Goal: Information Seeking & Learning: Understand process/instructions

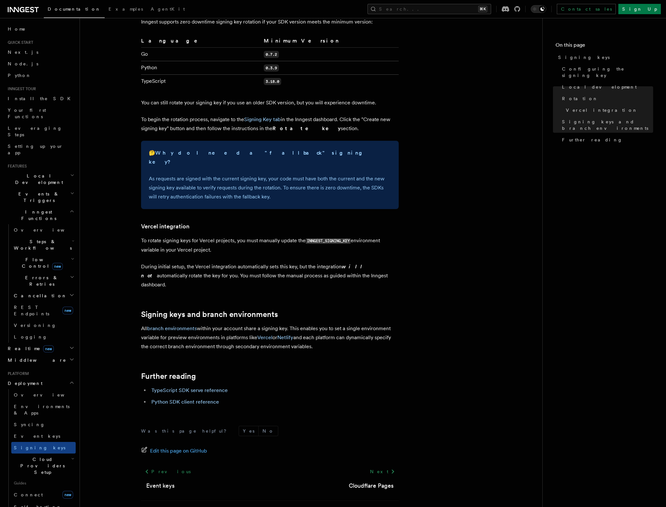
scroll to position [388, 0]
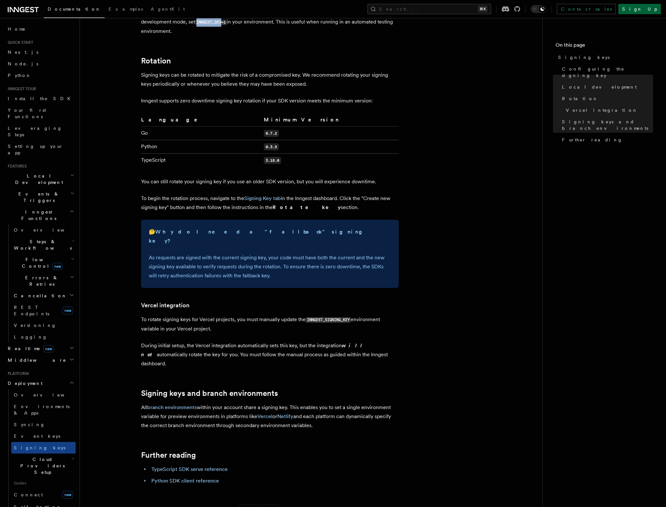
click at [643, 7] on link "Sign Up" at bounding box center [639, 9] width 42 height 10
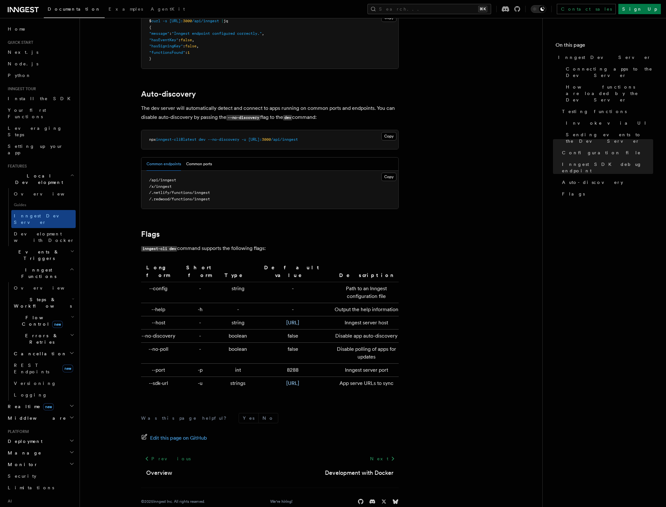
scroll to position [1919, 0]
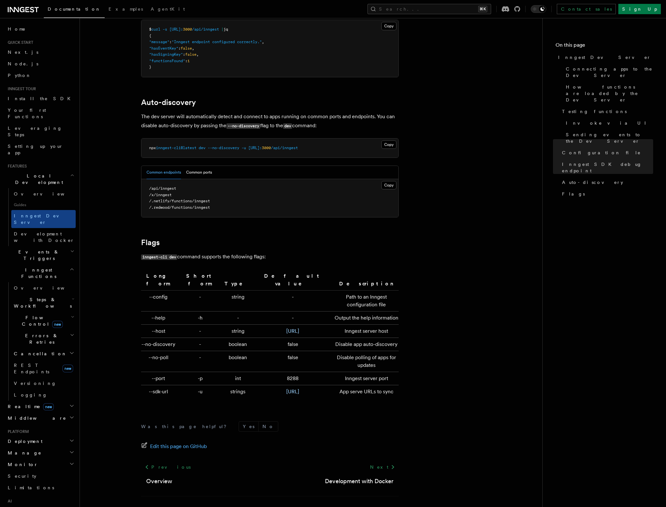
click at [161, 186] on pre "/api/inngest /x/inngest /.netlify/functions/inngest /.redwood/functions/inngest" at bounding box center [269, 198] width 257 height 38
click at [163, 187] on pre "/api/inngest /x/inngest /.netlify/functions/inngest /.redwood/functions/inngest" at bounding box center [269, 198] width 257 height 38
drag, startPoint x: 163, startPoint y: 187, endPoint x: 166, endPoint y: 185, distance: 3.8
click at [164, 193] on span "/x/inngest" at bounding box center [160, 195] width 23 height 5
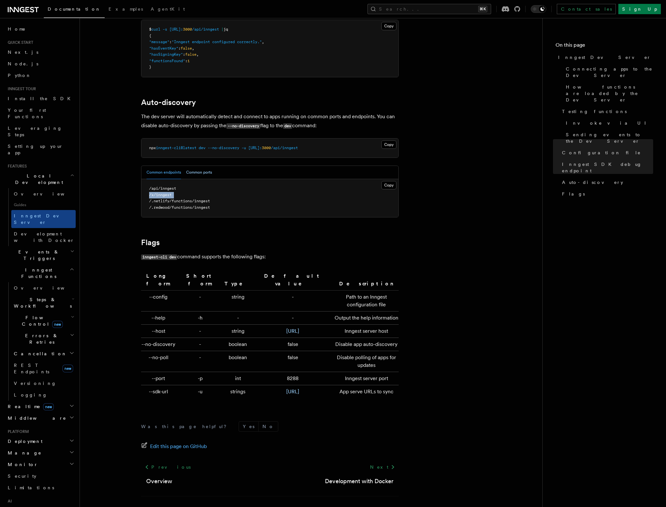
click at [200, 168] on button "Common ports" at bounding box center [199, 172] width 26 height 13
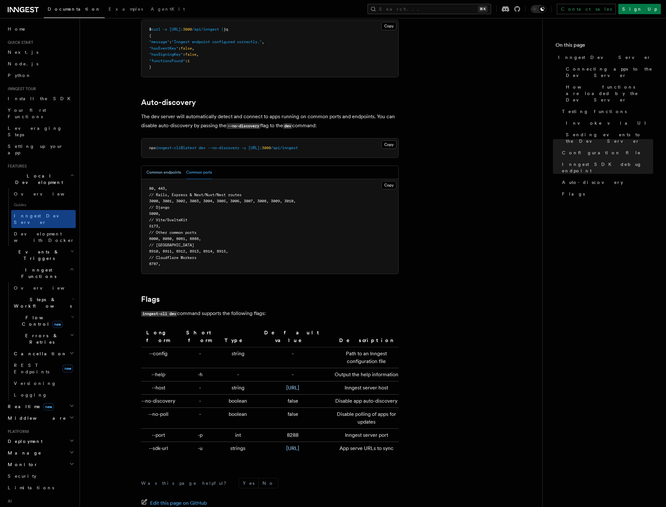
click at [170, 166] on button "Common endpoints" at bounding box center [163, 172] width 34 height 13
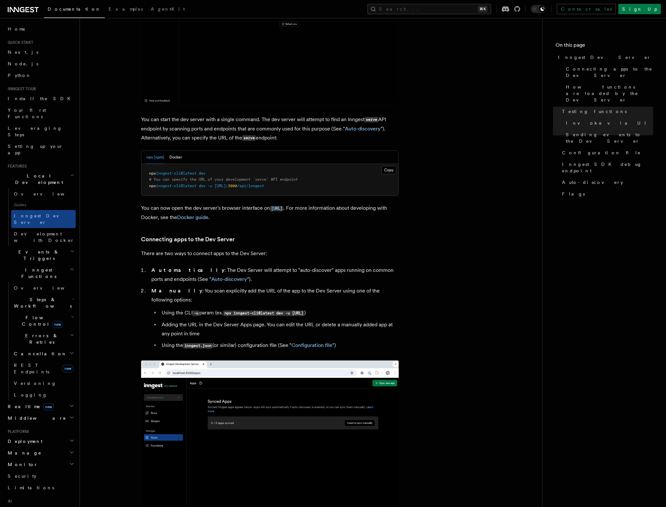
scroll to position [0, 0]
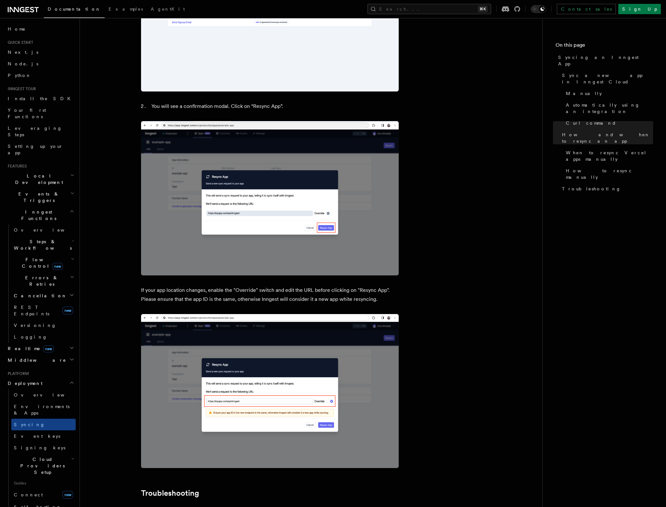
scroll to position [1631, 0]
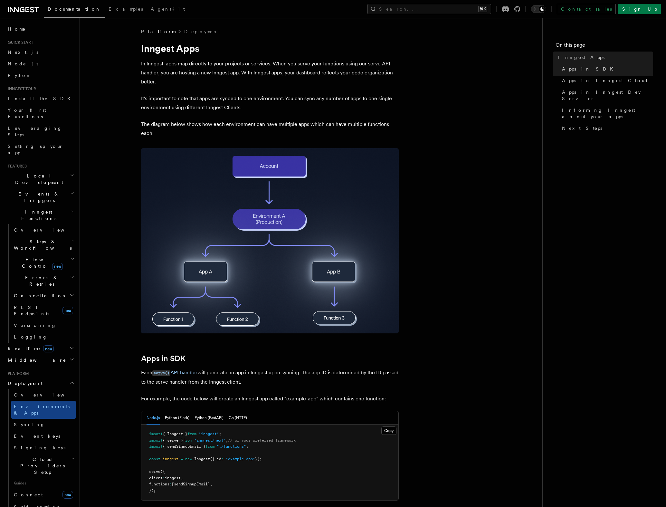
scroll to position [245, 0]
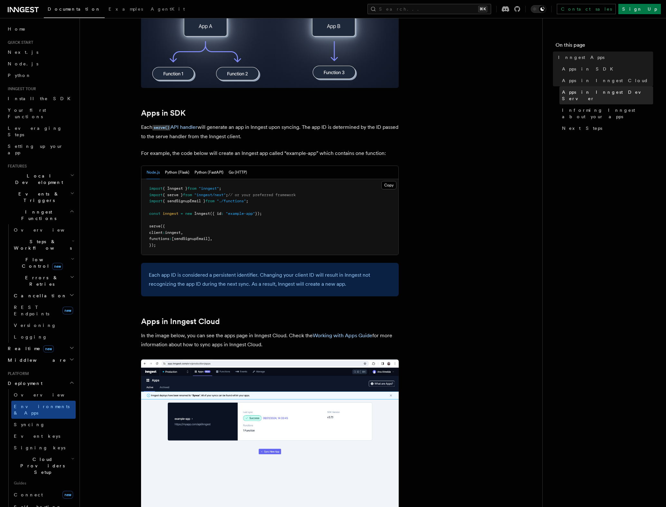
click at [594, 96] on link "Apps in Inngest Dev Server" at bounding box center [606, 95] width 94 height 18
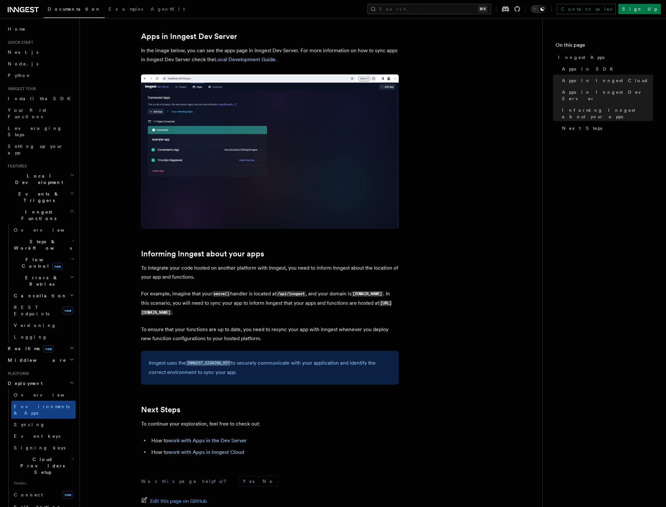
scroll to position [748, 0]
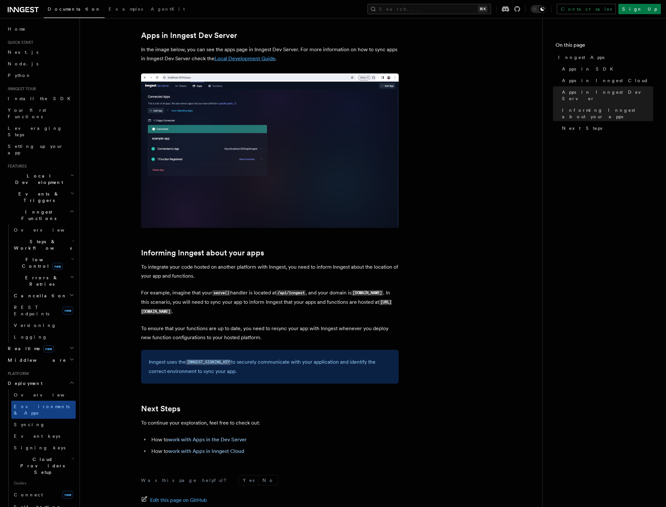
click at [257, 58] on link "Local Development Guide" at bounding box center [244, 58] width 61 height 6
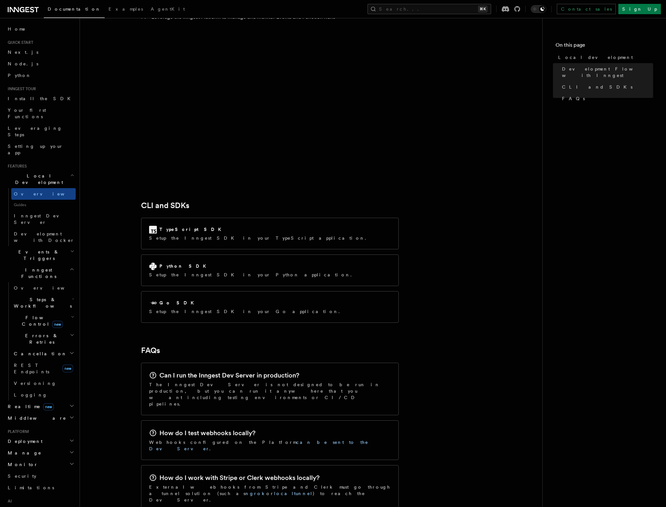
scroll to position [814, 0]
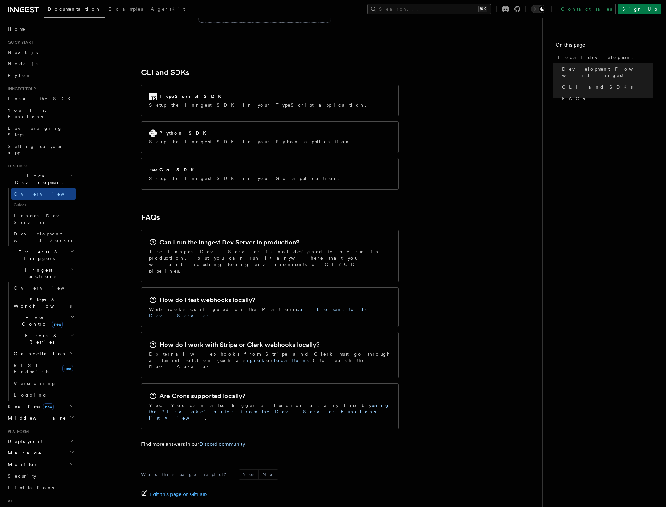
drag, startPoint x: 572, startPoint y: 188, endPoint x: 581, endPoint y: 175, distance: 16.0
click at [573, 188] on nav "On this page Local development Development Flow with Inngest CLI and SDKs FAQs" at bounding box center [604, 262] width 124 height 489
